Goal: Find specific page/section: Find specific page/section

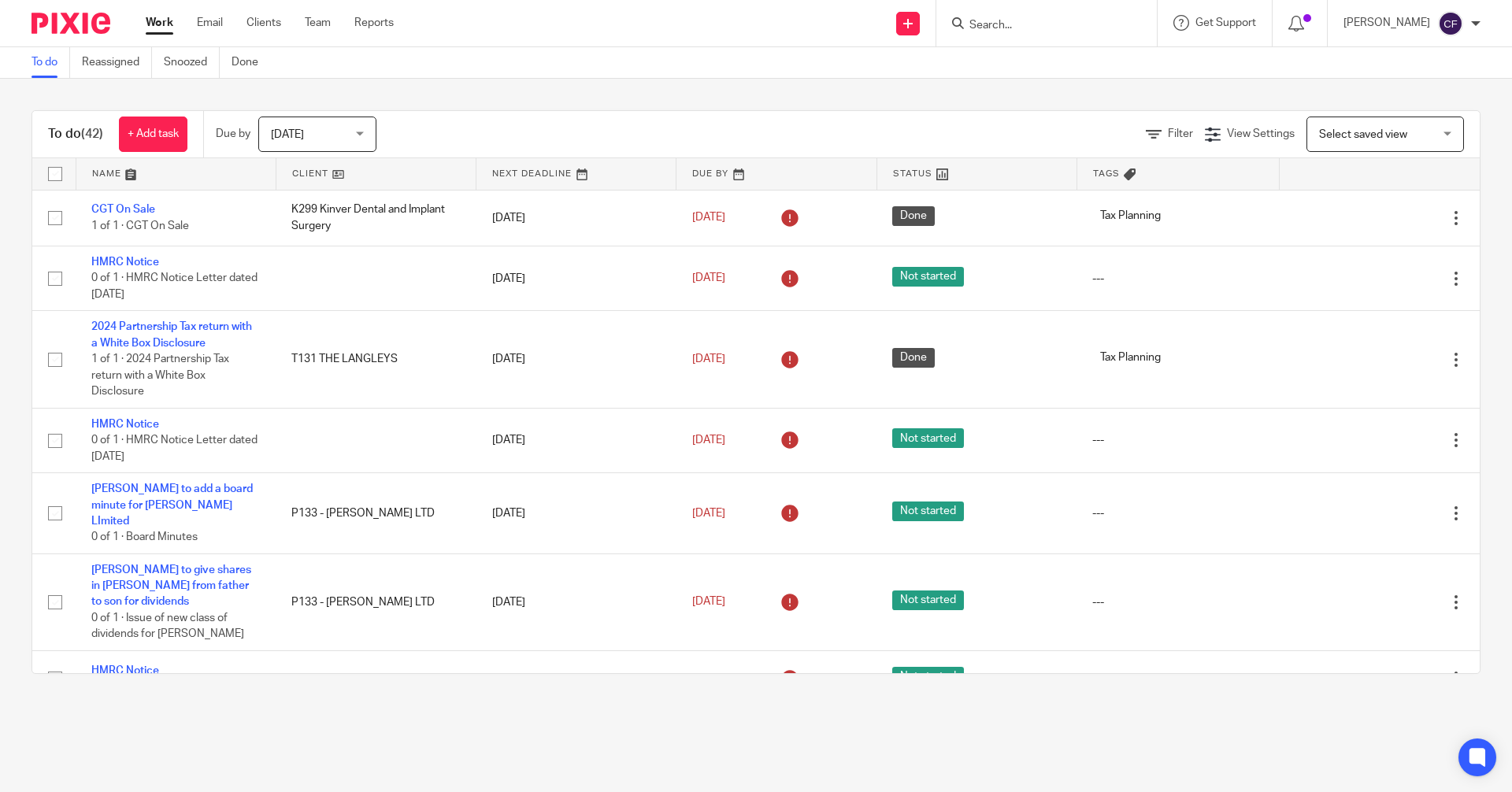
click at [1002, 30] on input "Search" at bounding box center [1039, 26] width 142 height 14
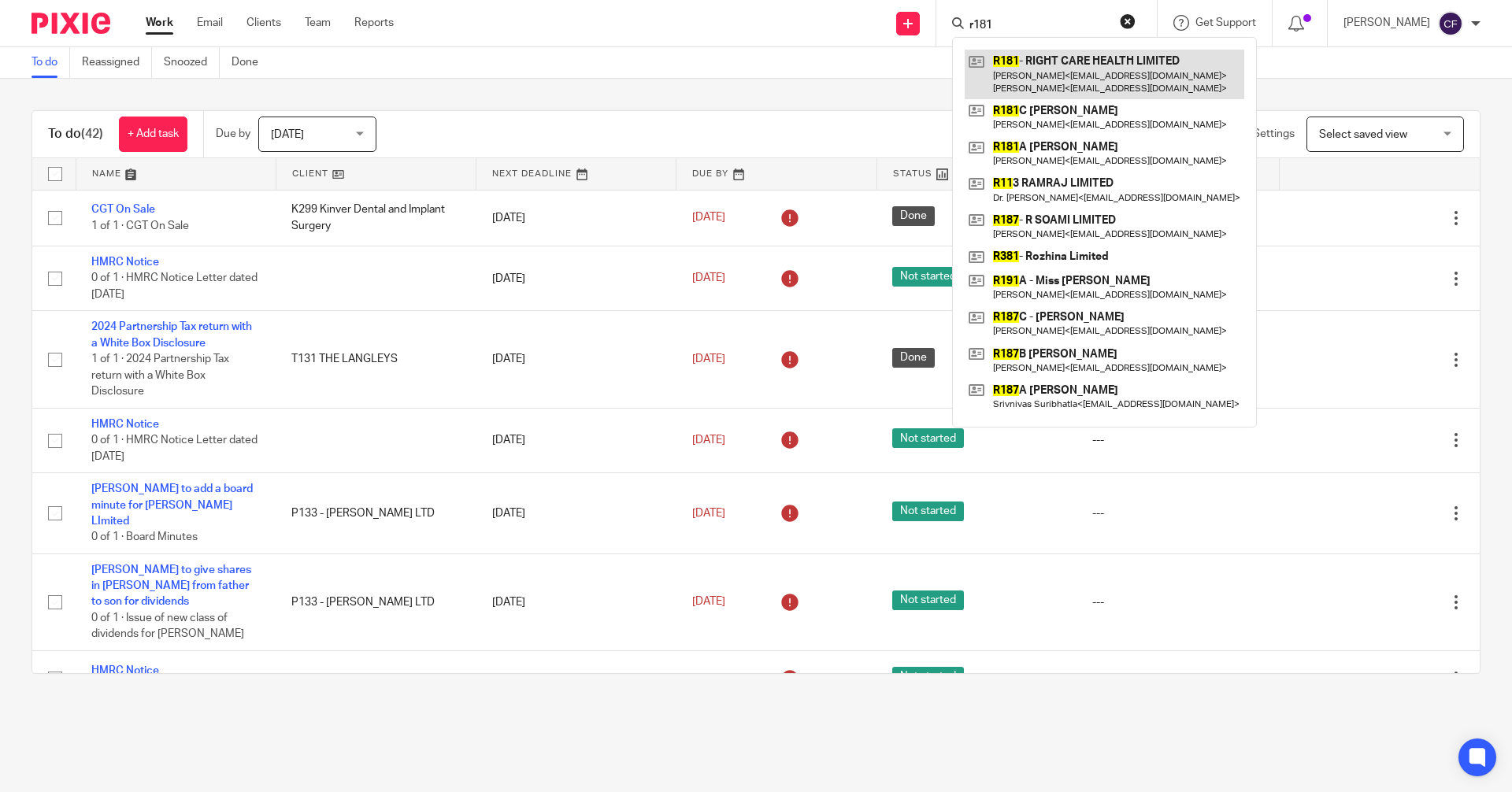
type input "r181"
click at [1061, 78] on link at bounding box center [1104, 74] width 279 height 49
